Goal: Information Seeking & Learning: Learn about a topic

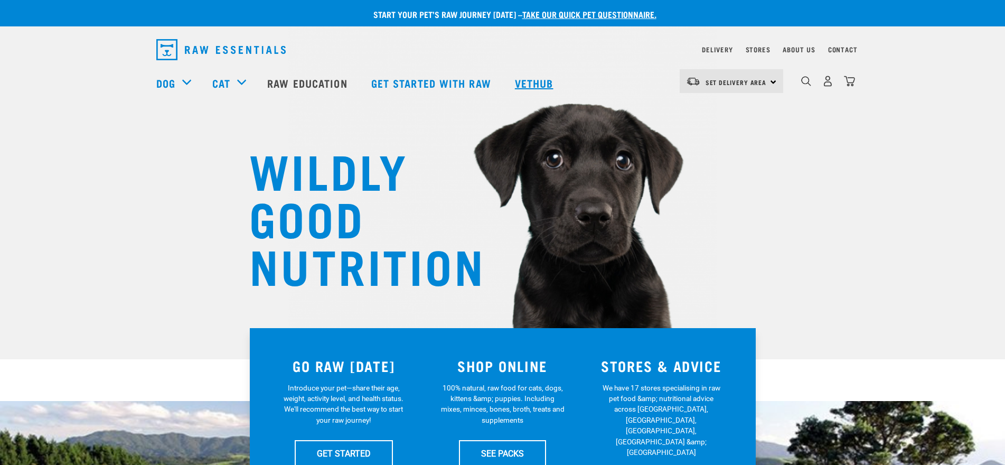
click at [546, 83] on link "Vethub" at bounding box center [535, 83] width 62 height 42
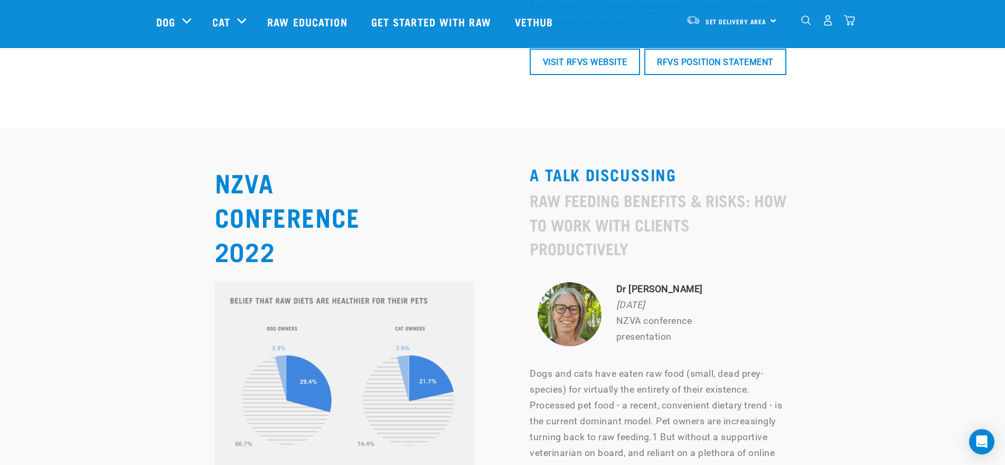
scroll to position [4648, 0]
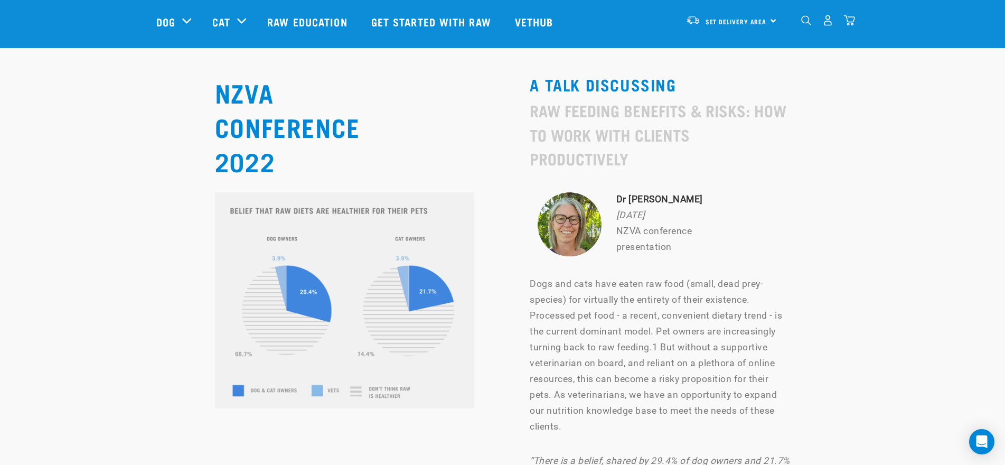
click at [801, 229] on div "NZVA CONFERENCE 2022 A TALK DISCUSSING Raw Feeding Benefits & Risks: How To Wor…" at bounding box center [503, 342] width 706 height 546
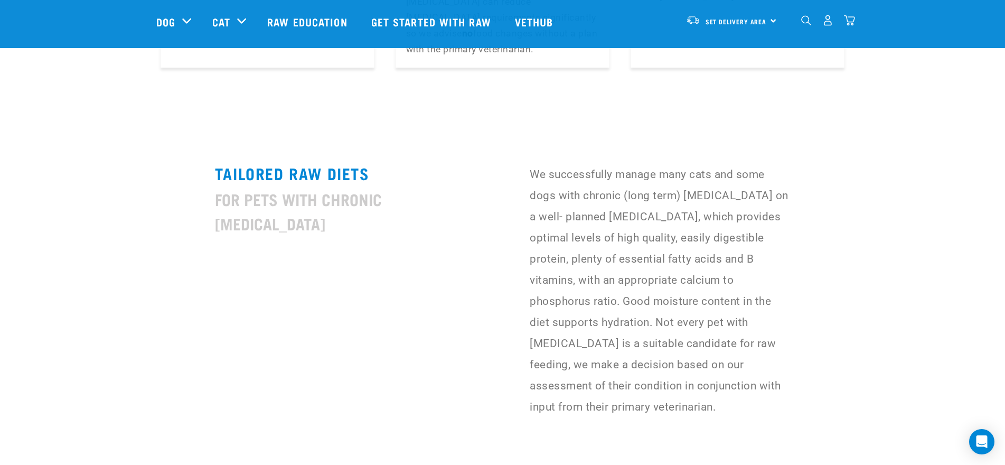
scroll to position [2641, 0]
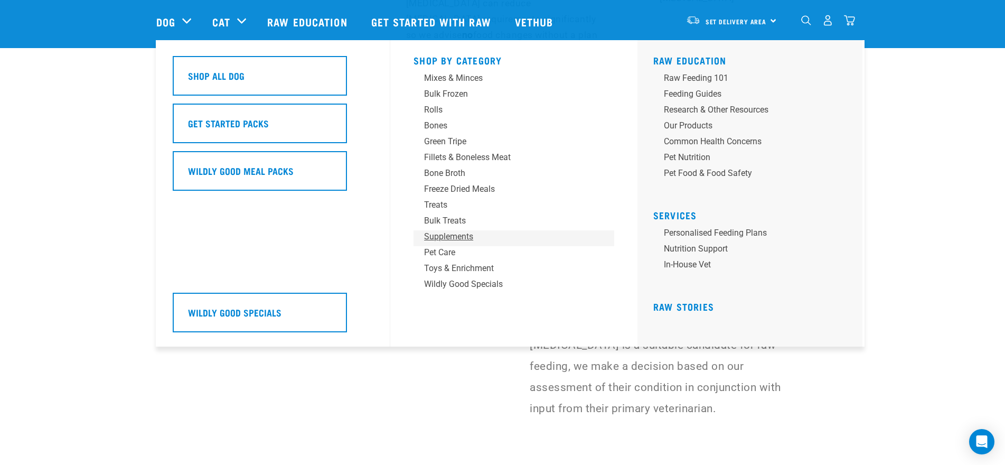
click at [459, 238] on div "Supplements" at bounding box center [506, 236] width 165 height 13
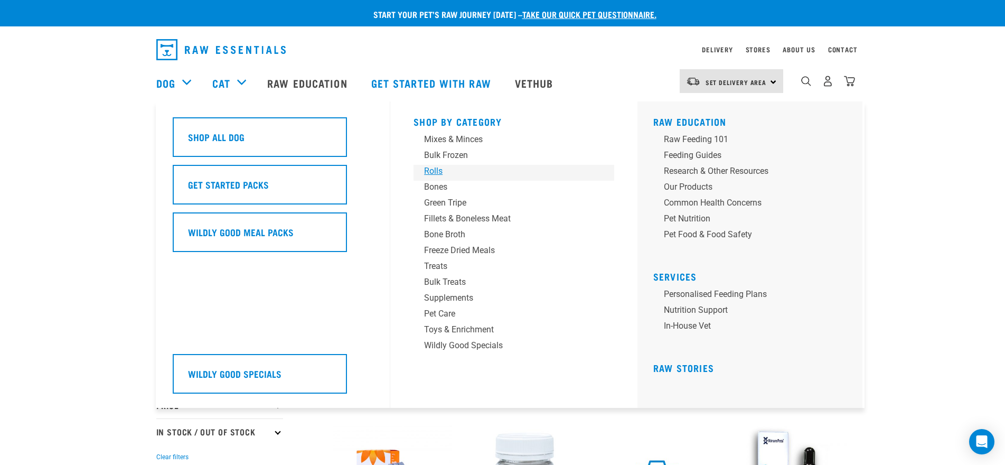
click at [444, 170] on div "Rolls" at bounding box center [506, 171] width 165 height 13
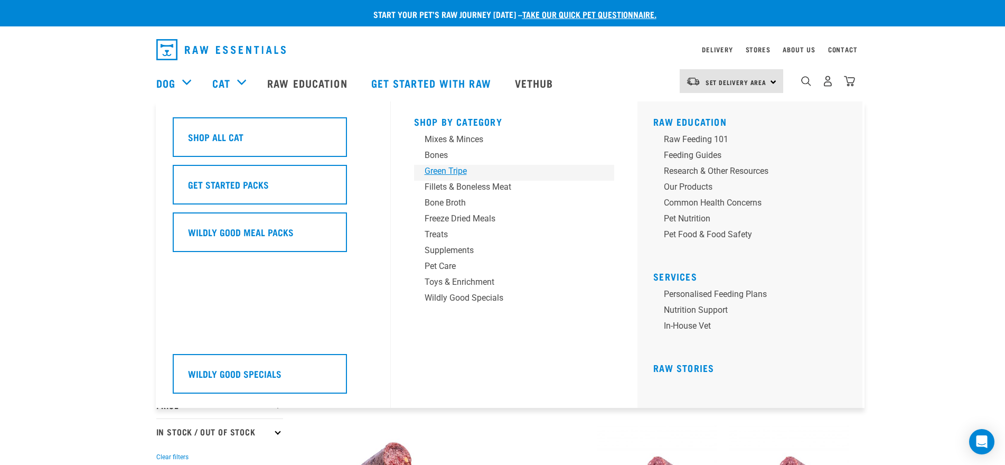
click at [447, 171] on div "Green Tripe" at bounding box center [507, 171] width 165 height 13
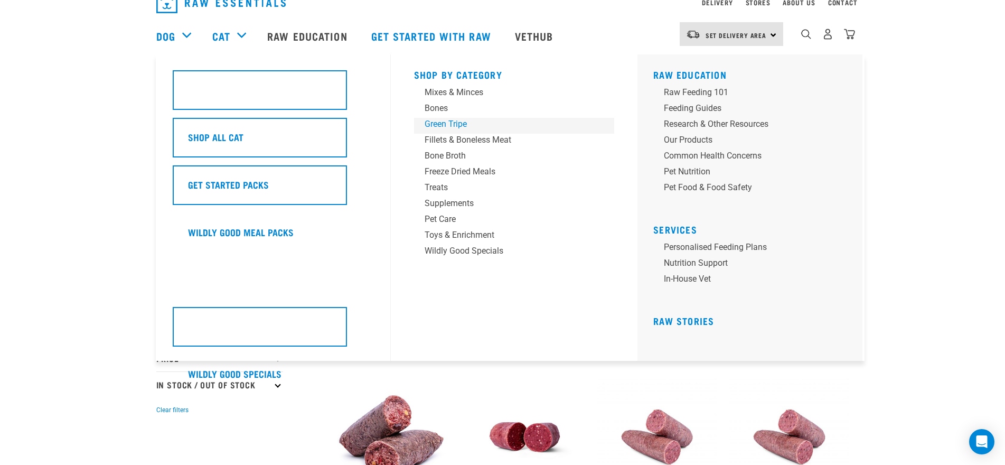
scroll to position [106, 0]
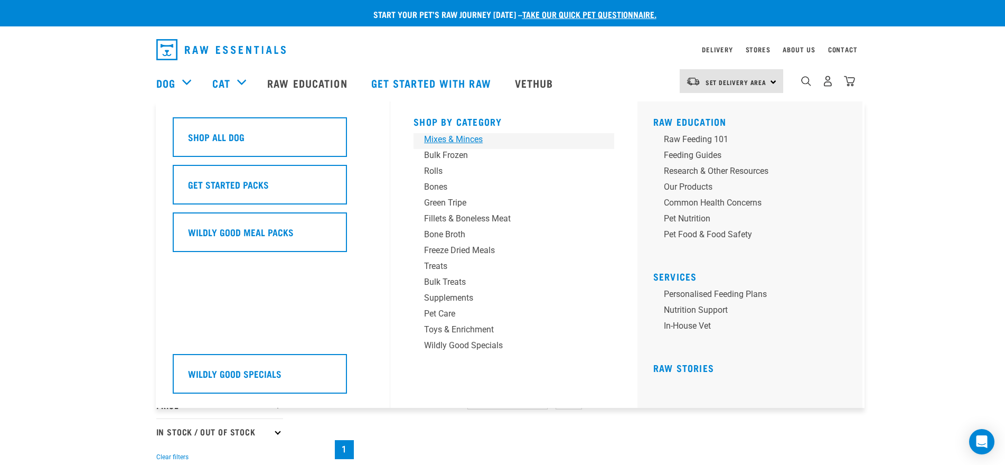
click at [468, 136] on div "Mixes & Minces" at bounding box center [506, 139] width 165 height 13
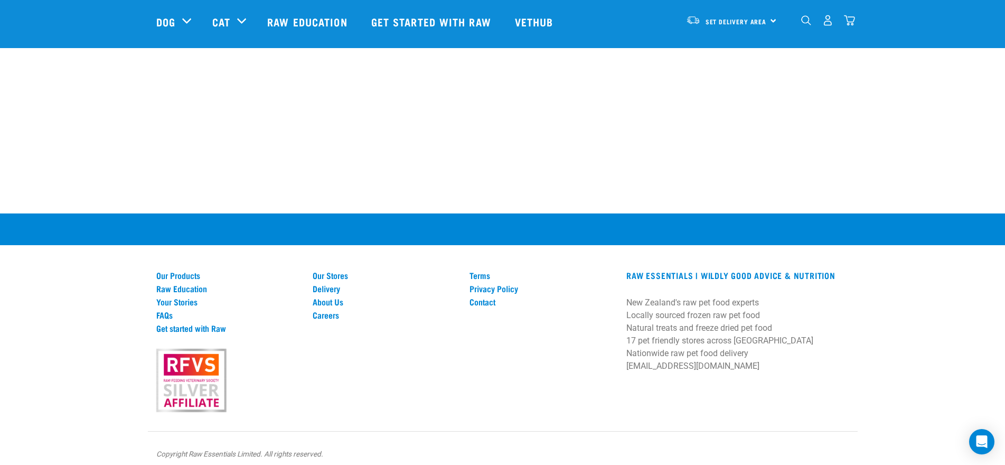
scroll to position [1876, 0]
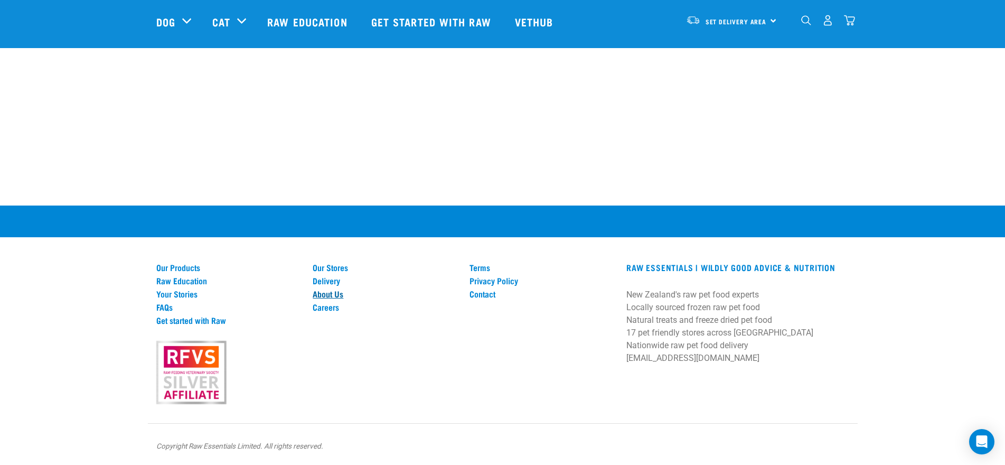
click at [320, 293] on link "About Us" at bounding box center [385, 294] width 144 height 10
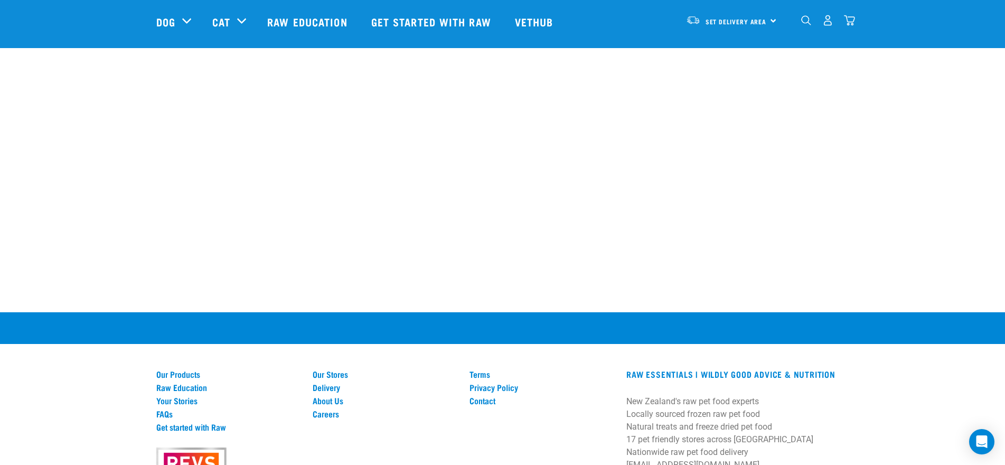
scroll to position [1407, 0]
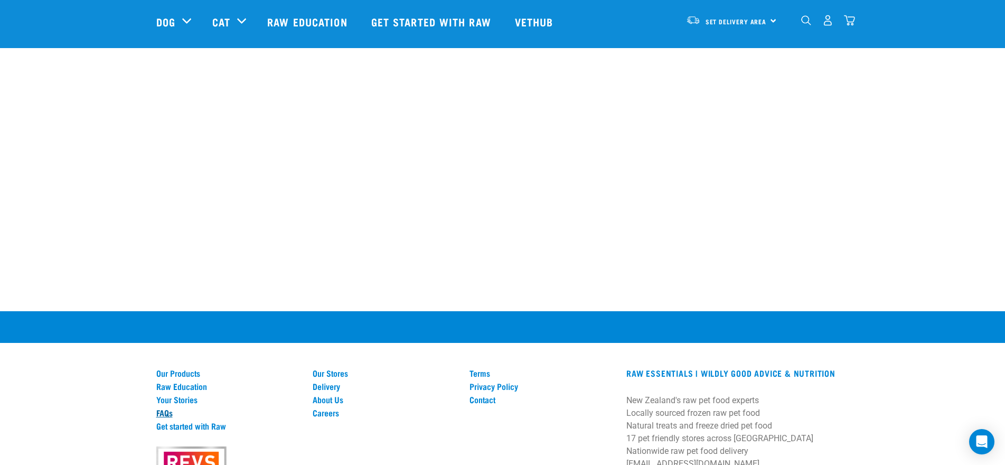
click at [169, 416] on link "FAQs" at bounding box center [228, 413] width 144 height 10
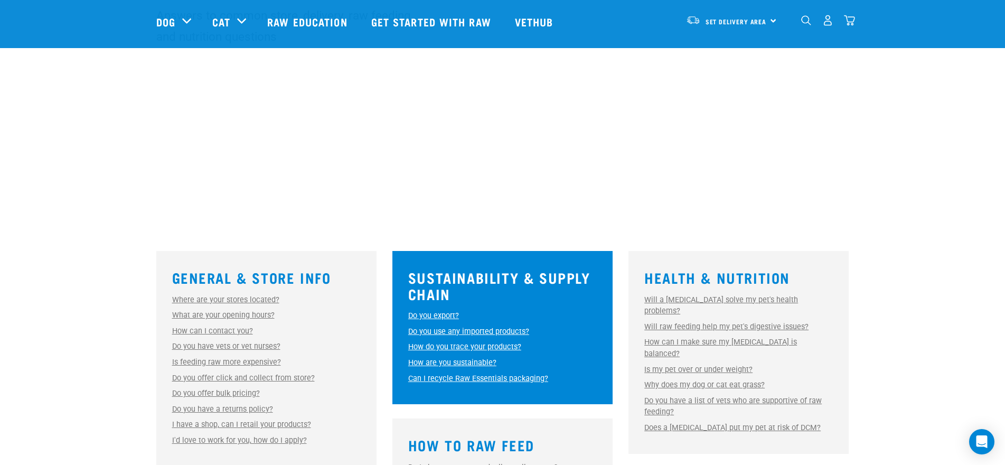
scroll to position [317, 0]
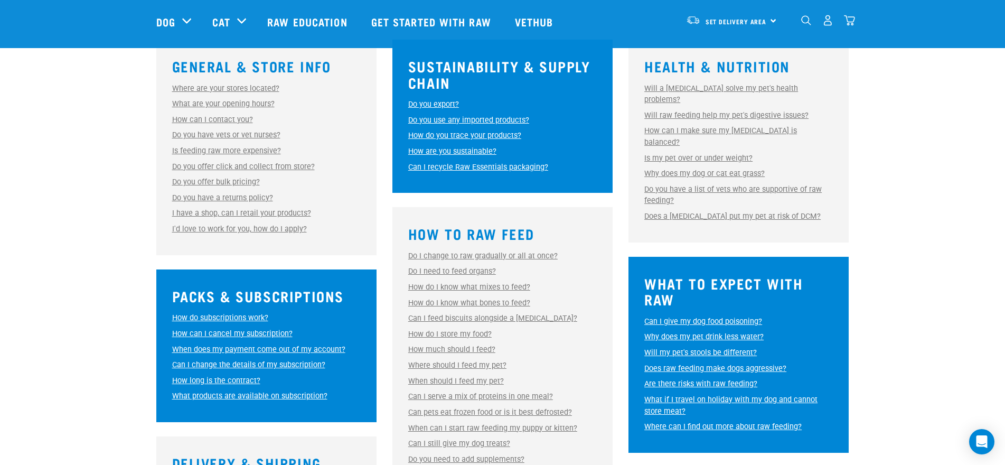
click at [469, 255] on link "Do I change to raw gradually or all at once?" at bounding box center [482, 255] width 149 height 9
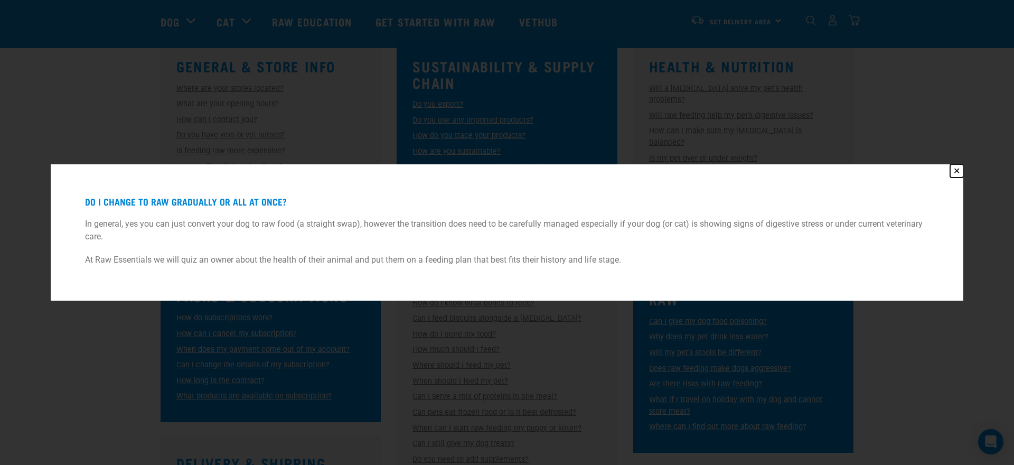
click at [961, 170] on button "✕" at bounding box center [956, 170] width 13 height 13
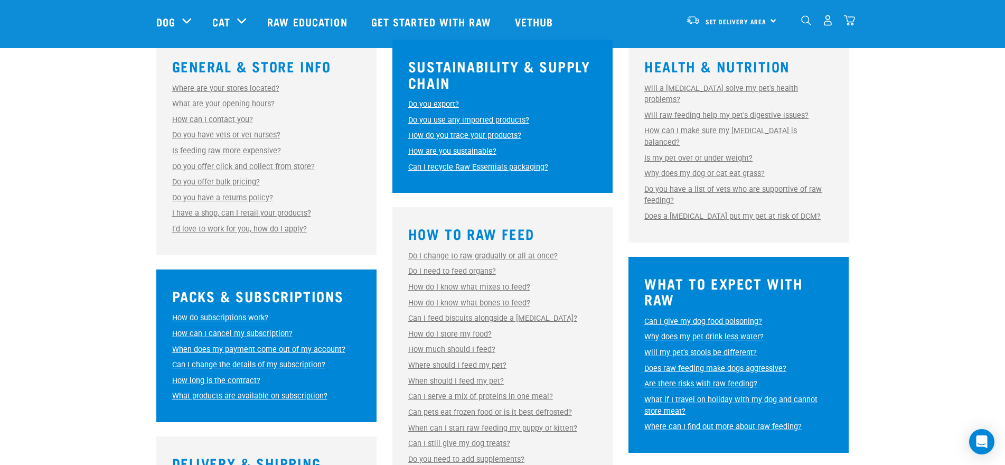
click at [712, 317] on link "Can I give my dog food poisoning?" at bounding box center [703, 321] width 118 height 9
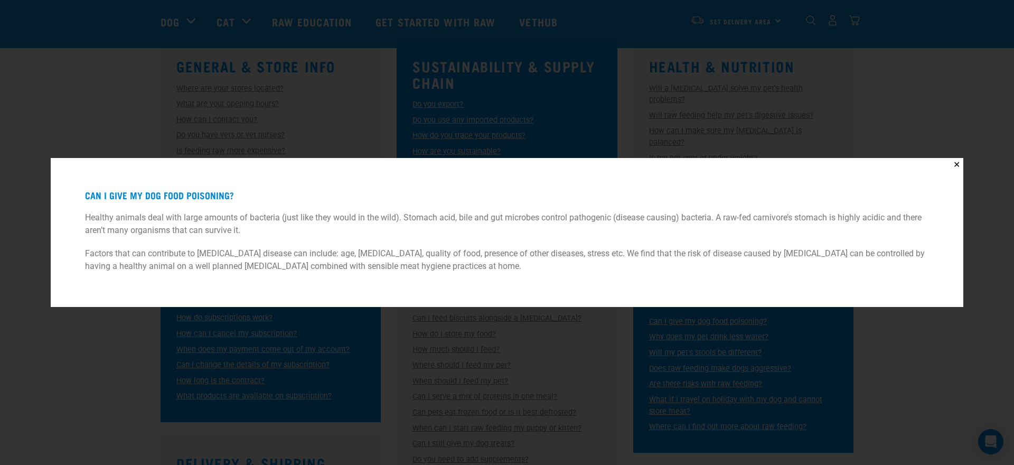
click at [431, 345] on div "✕ Can I give my dog food poisoning? Healthy animals deal with large amounts of …" at bounding box center [507, 232] width 1014 height 465
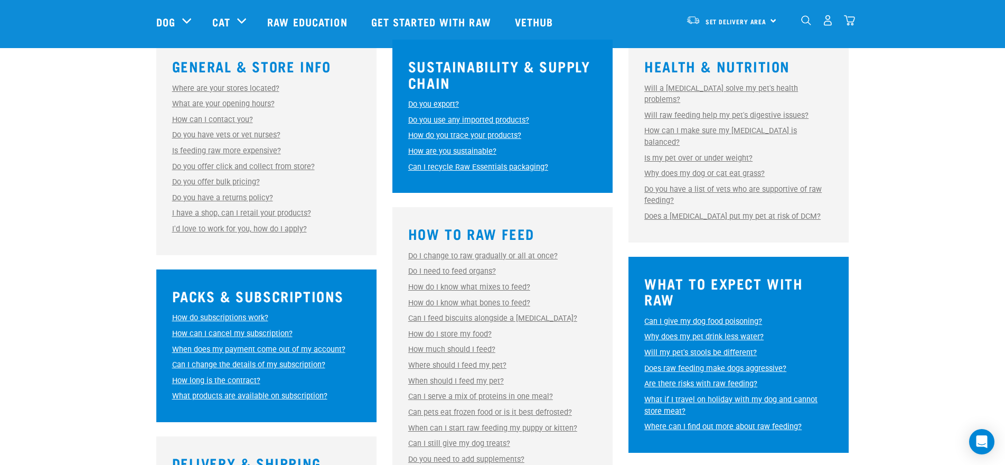
drag, startPoint x: 897, startPoint y: 77, endPoint x: 886, endPoint y: 74, distance: 11.8
click at [891, 76] on div "General & Store Info Where are your stores located? Where are your stores locat…" at bounding box center [502, 315] width 1005 height 576
